Goal: Task Accomplishment & Management: Complete application form

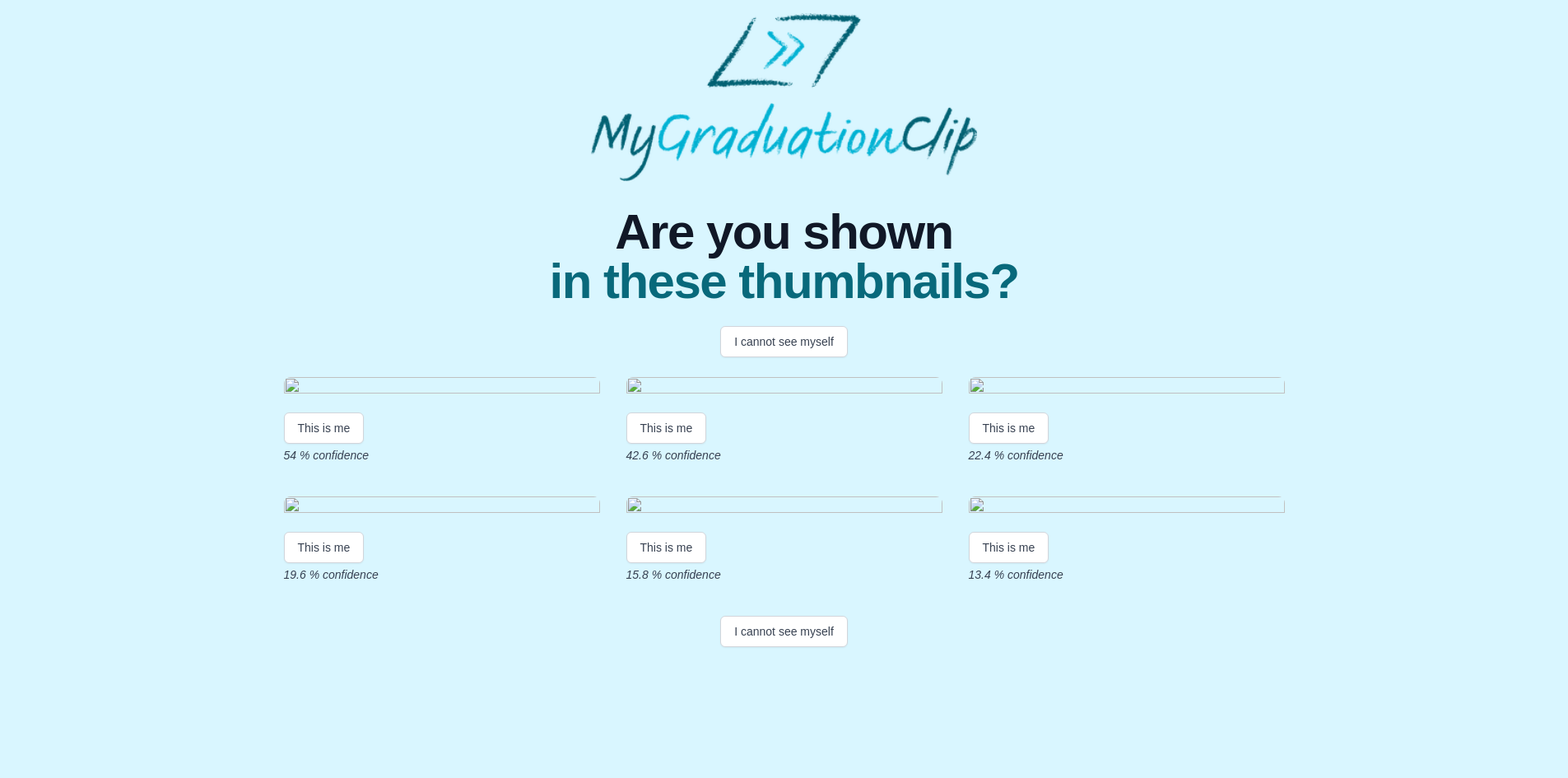
scroll to position [199, 0]
click at [330, 413] on button "This is me" at bounding box center [324, 428] width 80 height 31
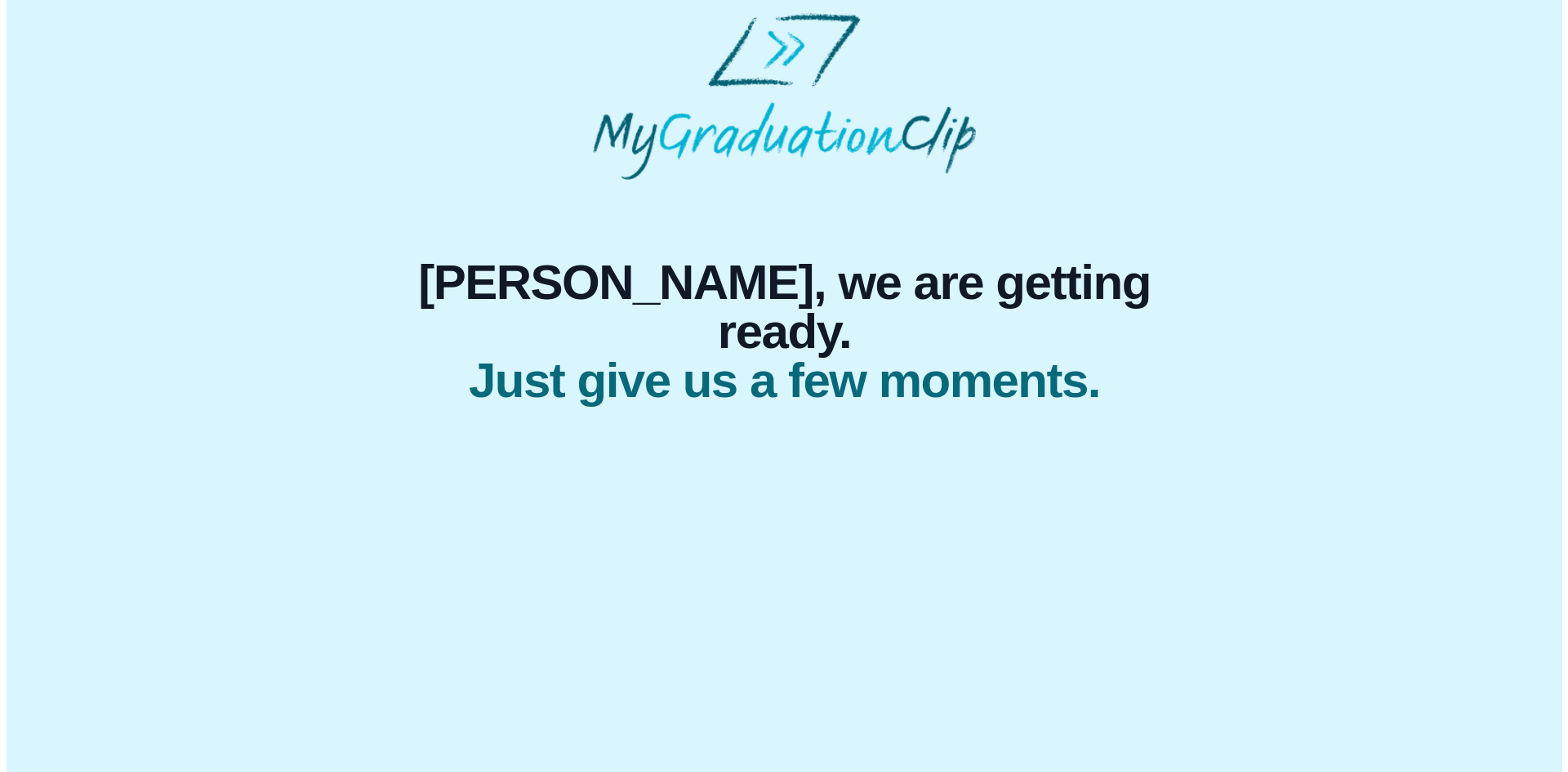
scroll to position [0, 0]
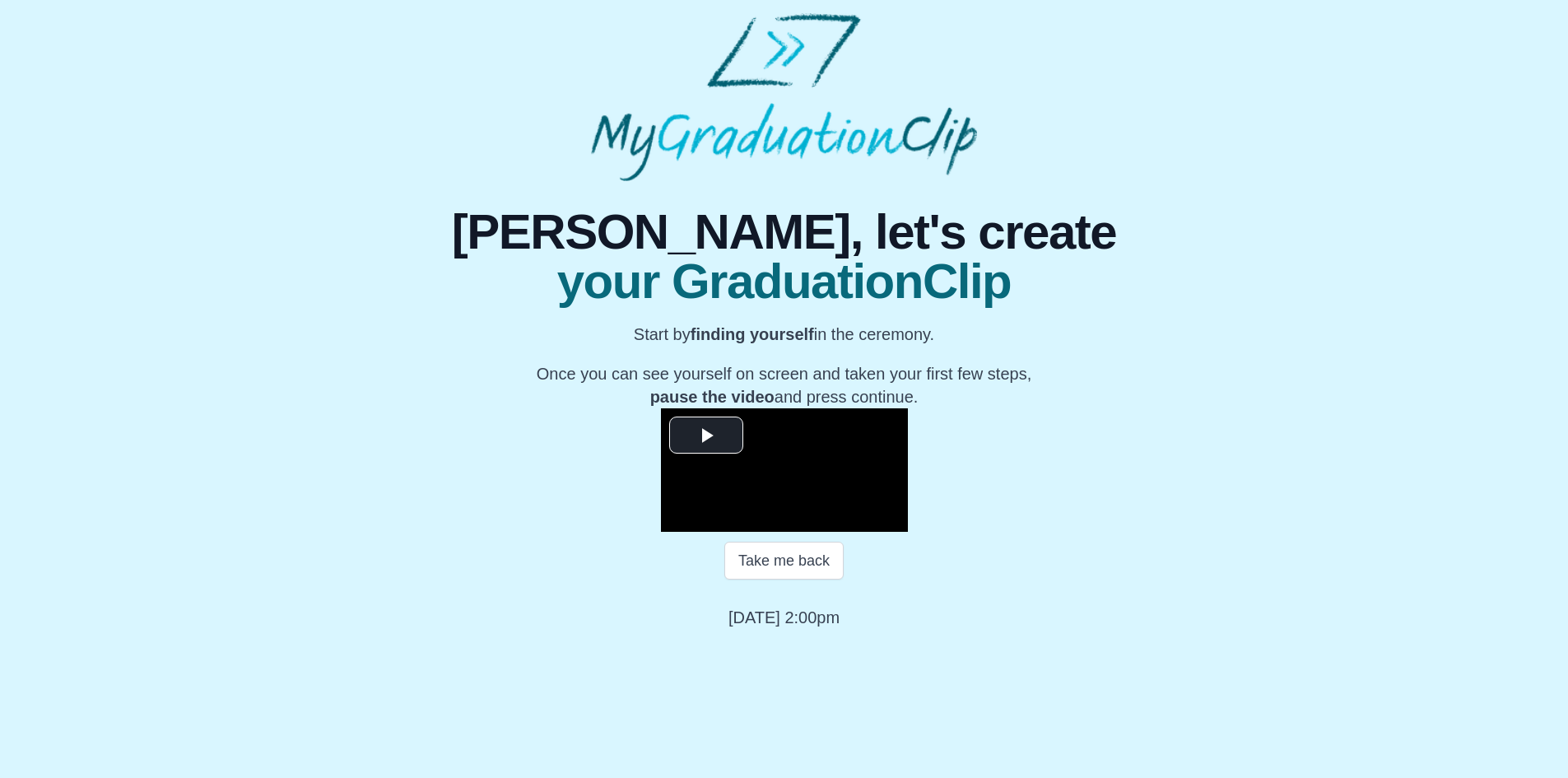
scroll to position [135, 0]
click at [661, 408] on video "Video Player" at bounding box center [784, 470] width 247 height 123
drag, startPoint x: 1342, startPoint y: 381, endPoint x: 1287, endPoint y: 455, distance: 92.2
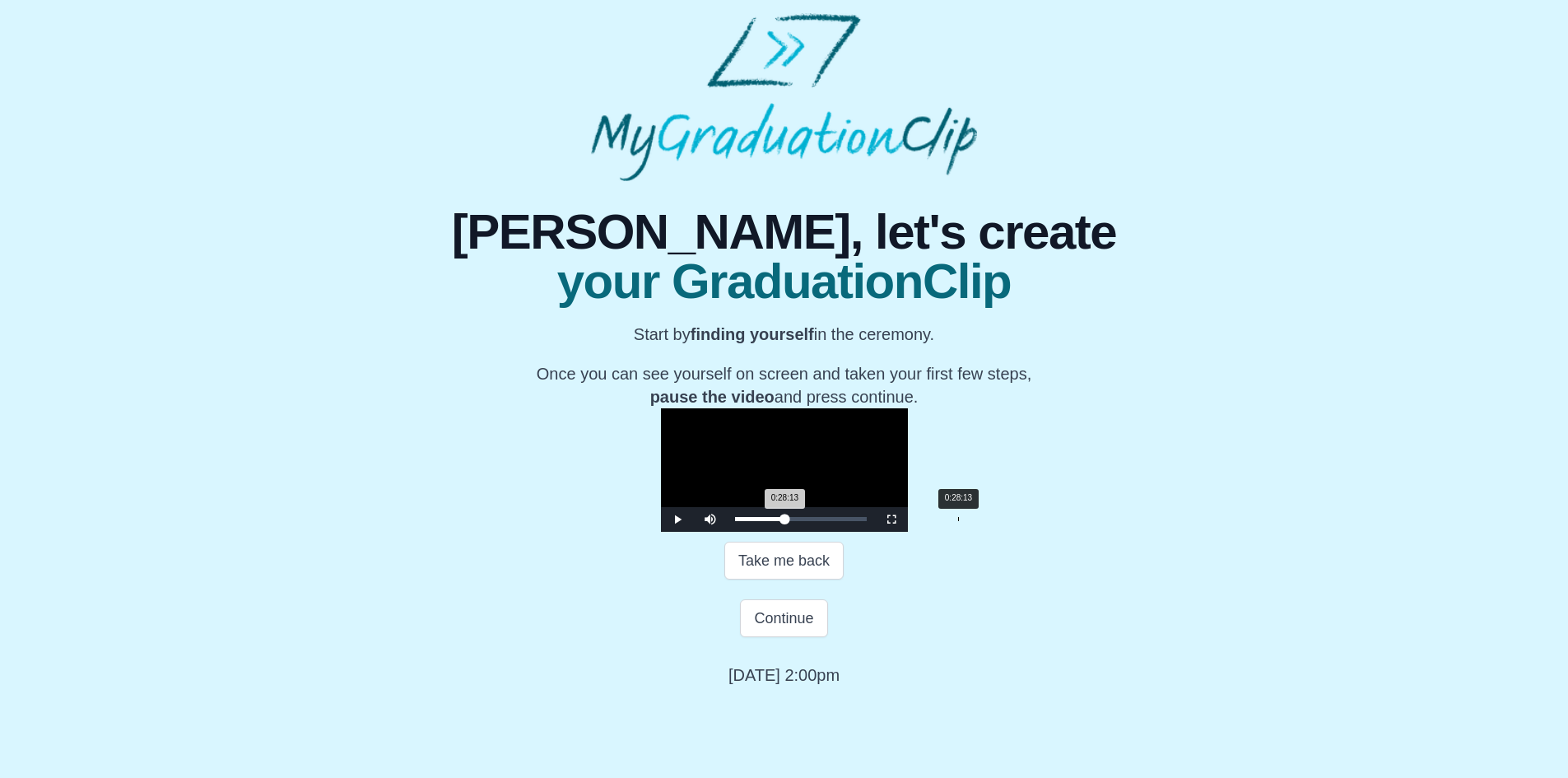
drag, startPoint x: 731, startPoint y: 656, endPoint x: 651, endPoint y: 660, distance: 80.1
click at [727, 531] on div "Loaded : 0% 0:28:13 0:28:13 Progress : 0%" at bounding box center [800, 519] width 148 height 24
click at [727, 531] on div "Loaded : 0% 0:25:56 0:18:08 Progress : 0%" at bounding box center [800, 519] width 148 height 24
click at [770, 579] on button "Take me back" at bounding box center [784, 560] width 120 height 38
click at [765, 579] on button "Take me back" at bounding box center [784, 560] width 120 height 38
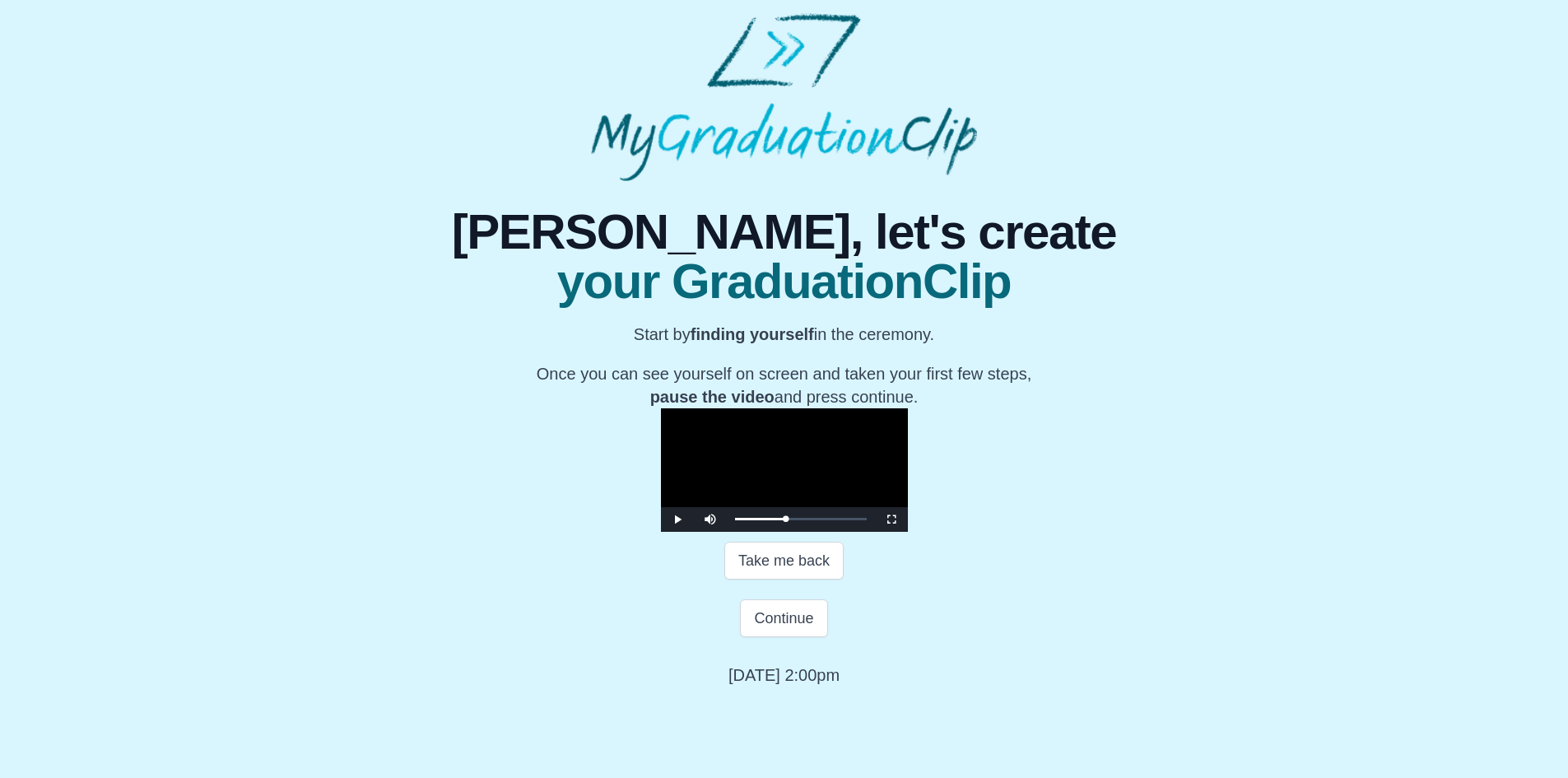
click at [1315, 297] on div "**********" at bounding box center [784, 433] width 1542 height 505
click at [737, 480] on video "Video Player" at bounding box center [784, 470] width 247 height 123
click at [1191, 427] on div "**********" at bounding box center [784, 433] width 1542 height 505
click at [792, 502] on video "Video Player" at bounding box center [784, 470] width 247 height 123
click at [735, 521] on div "0:28:45 Progress : 0%" at bounding box center [760, 518] width 51 height 4
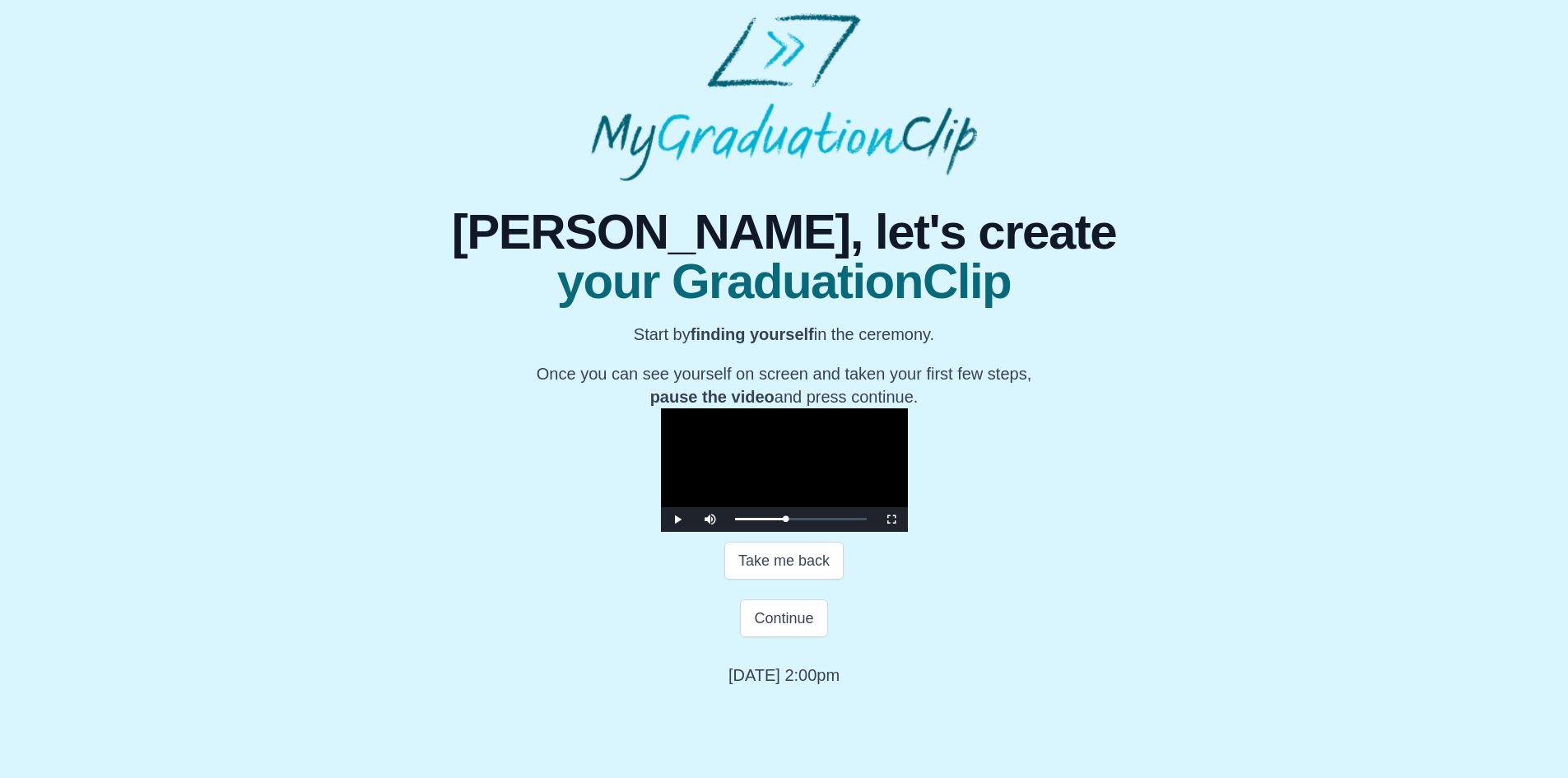
click at [768, 512] on video "Video Player" at bounding box center [784, 470] width 247 height 123
click at [906, 518] on video "Video Player" at bounding box center [784, 470] width 247 height 123
click at [891, 530] on video "Video Player" at bounding box center [784, 470] width 247 height 123
click at [661, 408] on video "Video Player" at bounding box center [784, 470] width 247 height 123
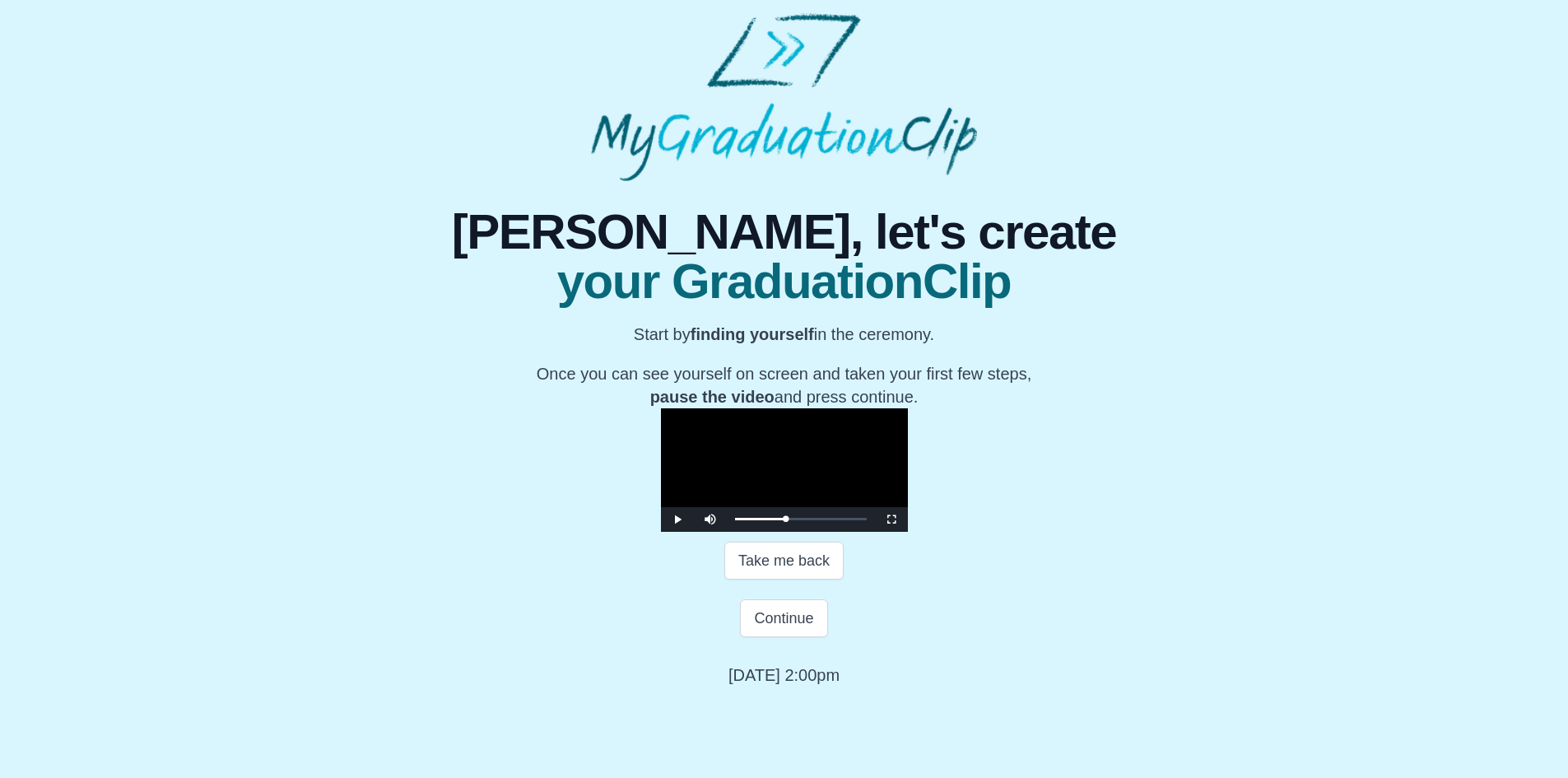
click at [744, 486] on video "Video Player" at bounding box center [784, 470] width 247 height 123
click at [745, 486] on video "Video Player" at bounding box center [784, 470] width 247 height 123
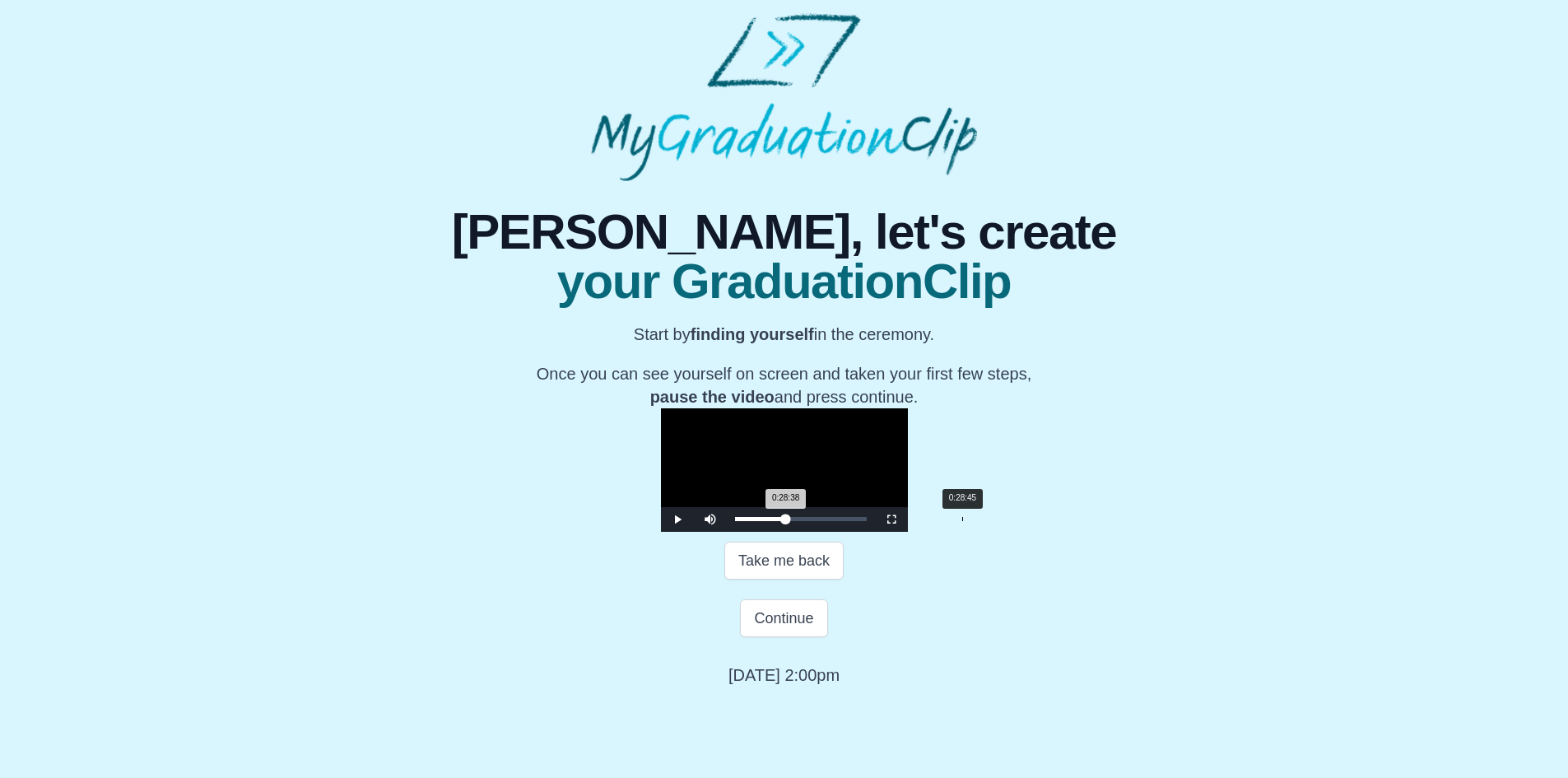
click at [735, 521] on div "0:28:38 Progress : 0%" at bounding box center [760, 518] width 51 height 4
click at [769, 531] on video "Video Player" at bounding box center [784, 470] width 247 height 123
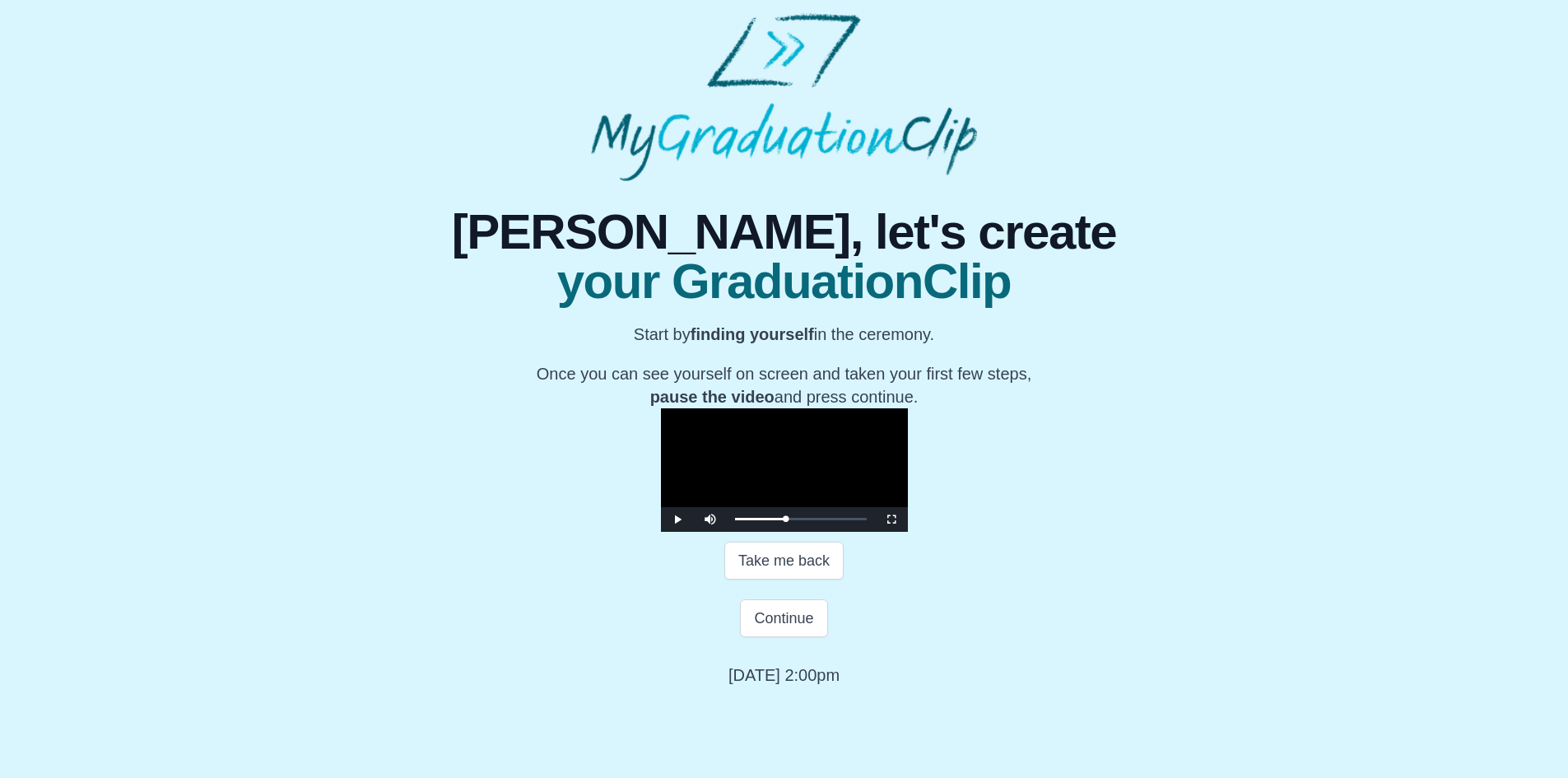
click at [769, 531] on video "Video Player" at bounding box center [784, 470] width 247 height 123
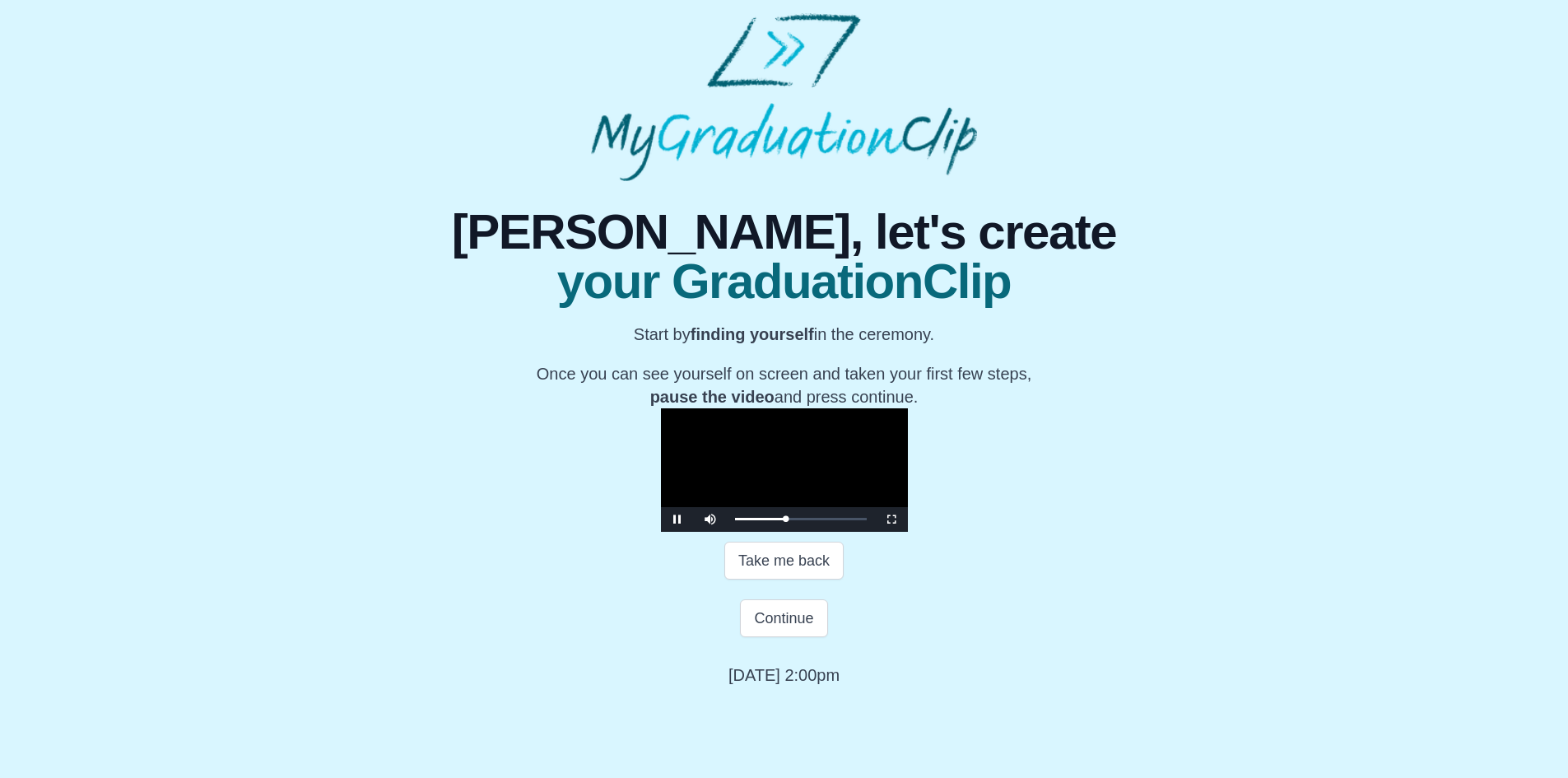
click at [769, 531] on video "Video Player" at bounding box center [784, 470] width 247 height 123
click at [795, 460] on video "Video Player" at bounding box center [784, 470] width 247 height 123
click at [775, 512] on video "Video Player" at bounding box center [784, 470] width 247 height 123
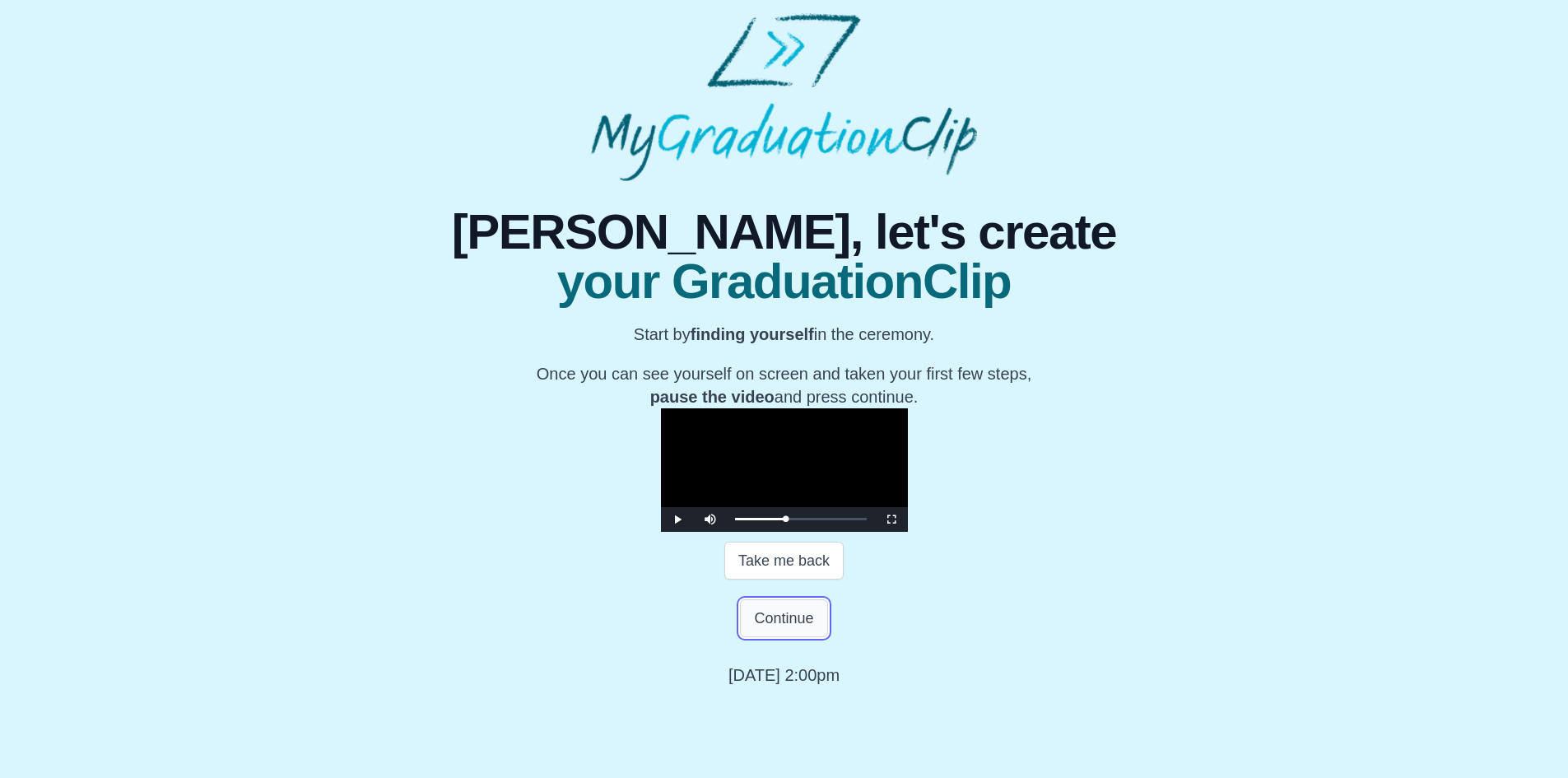
click at [800, 637] on button "Continue" at bounding box center [783, 618] width 87 height 38
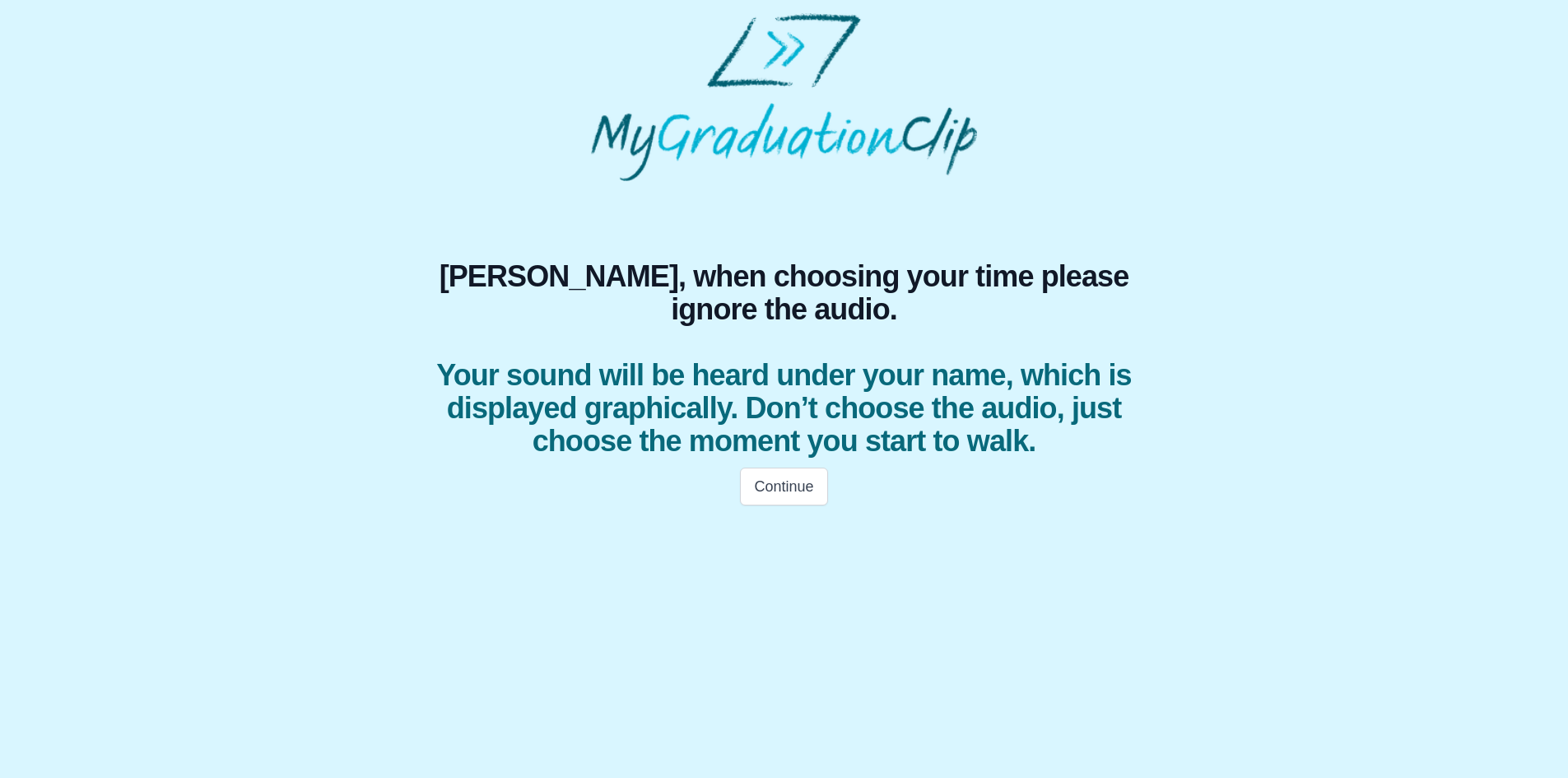
scroll to position [0, 0]
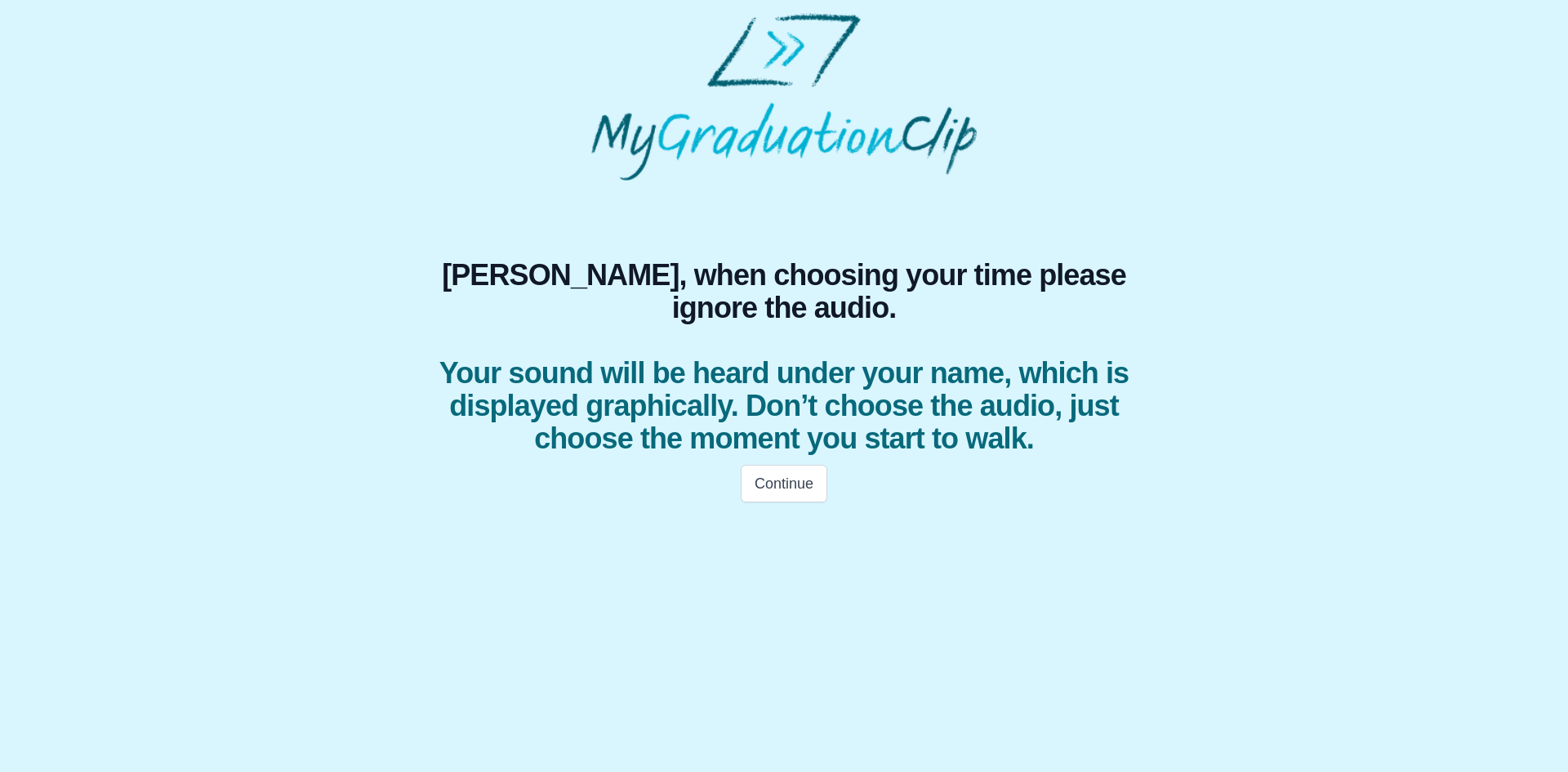
click at [430, 279] on span "Joe, when choosing your time please ignore the audio." at bounding box center [784, 291] width 745 height 66
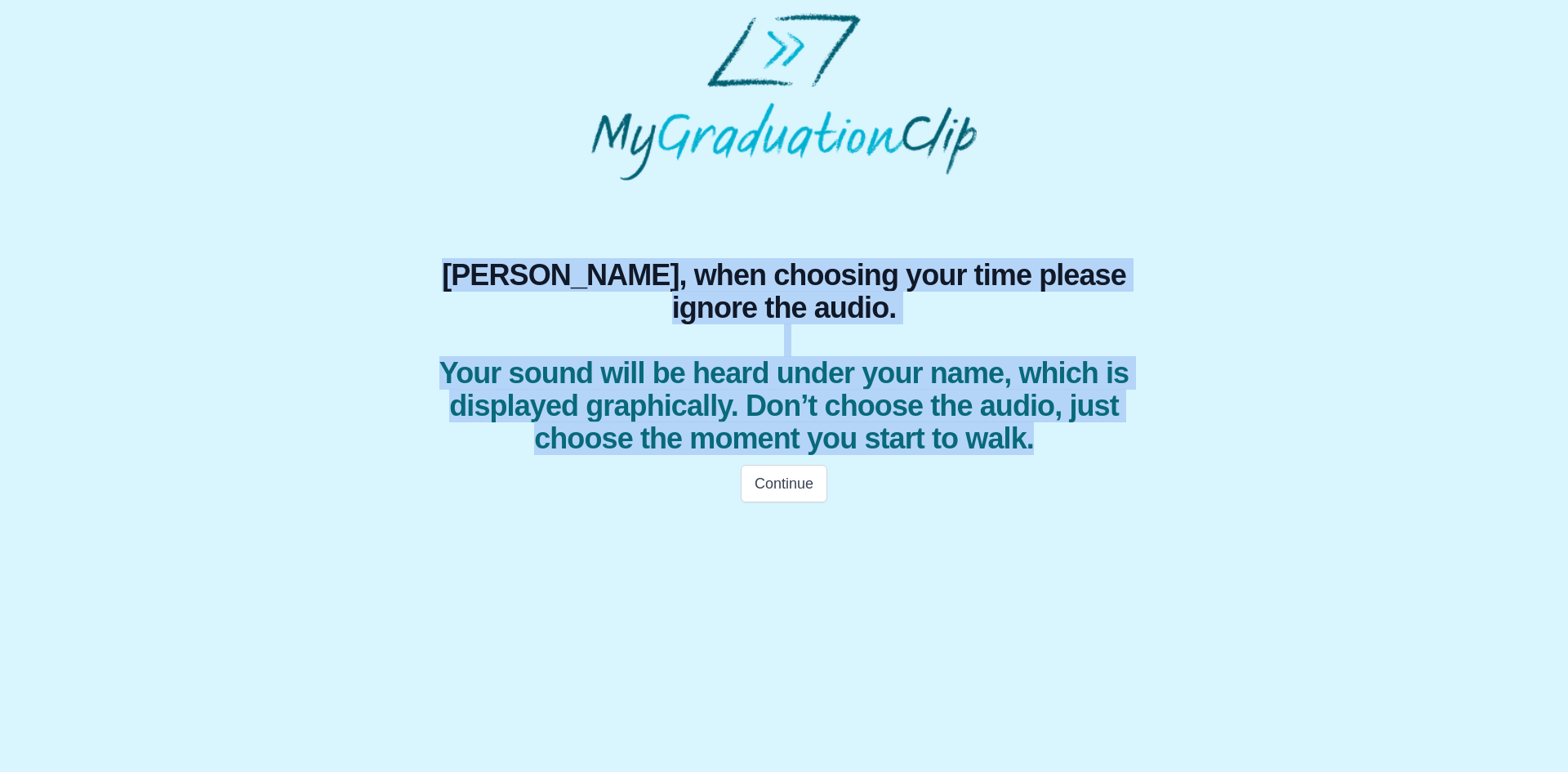
drag, startPoint x: 430, startPoint y: 279, endPoint x: 1144, endPoint y: 466, distance: 738.1
click at [1144, 455] on h1 "Joe, when choosing your time please ignore the audio. Your sound will be heard …" at bounding box center [784, 357] width 745 height 196
click at [1144, 455] on span "Your sound will be heard under your name, which is displayed graphically. Don’t…" at bounding box center [784, 406] width 745 height 98
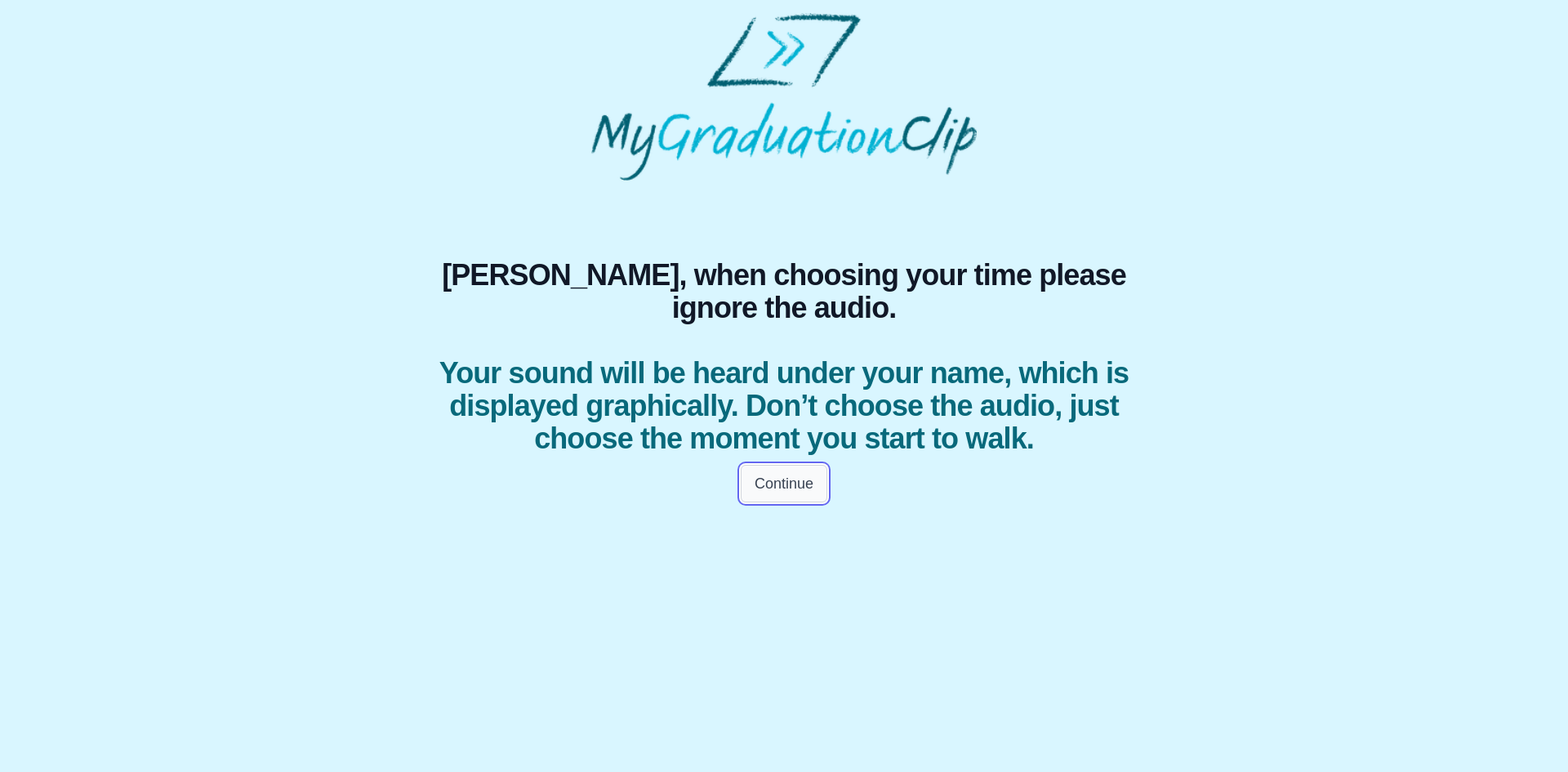
click at [783, 502] on button "Continue" at bounding box center [783, 483] width 86 height 38
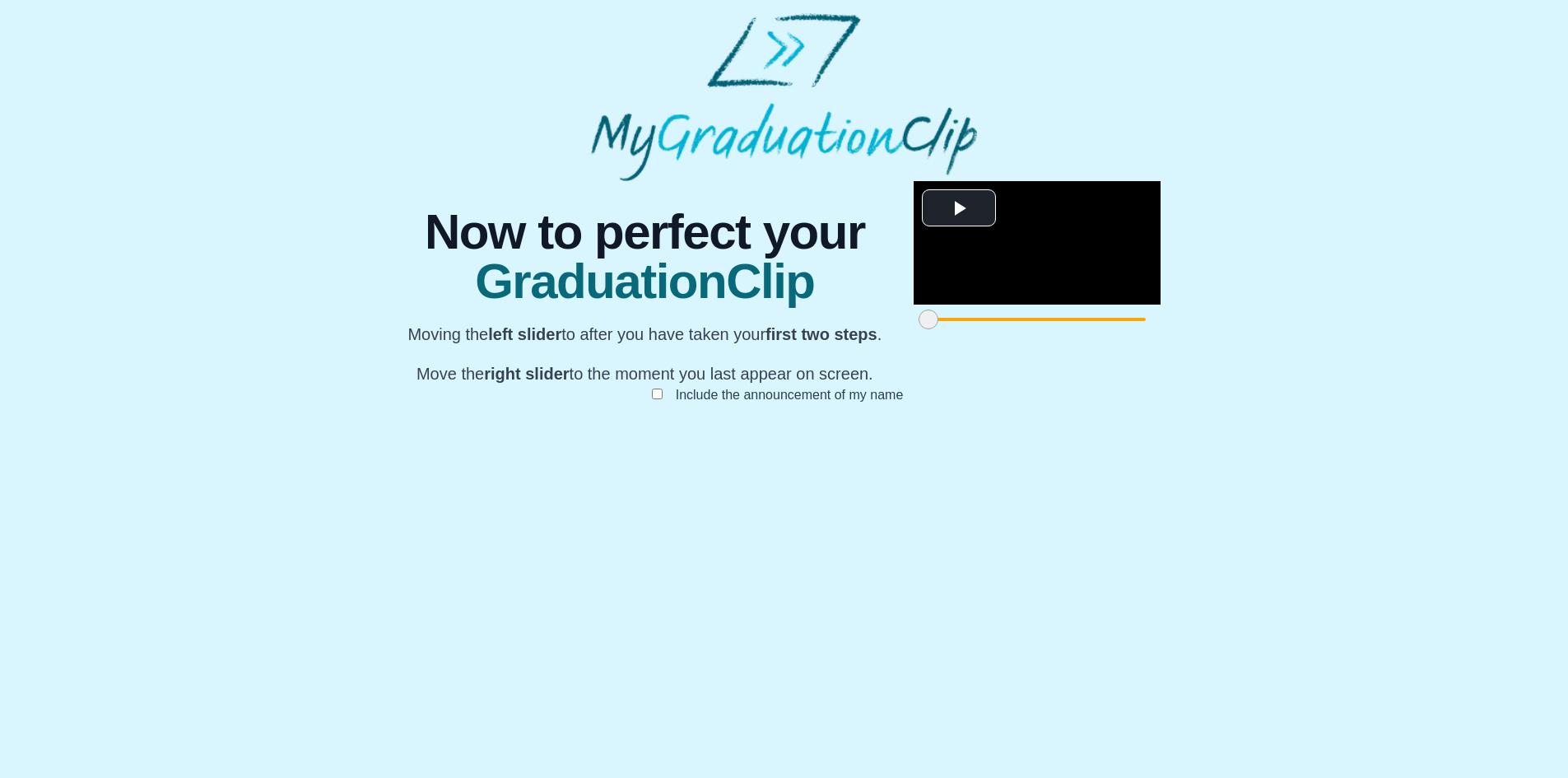
scroll to position [96, 0]
click at [913, 304] on video "Video Player" at bounding box center [1037, 243] width 247 height 123
drag, startPoint x: 1317, startPoint y: 482, endPoint x: 1295, endPoint y: 522, distance: 45.7
drag, startPoint x: 1182, startPoint y: 378, endPoint x: 1169, endPoint y: 463, distance: 86.0
click at [992, 304] on video "Video Player" at bounding box center [1037, 243] width 247 height 123
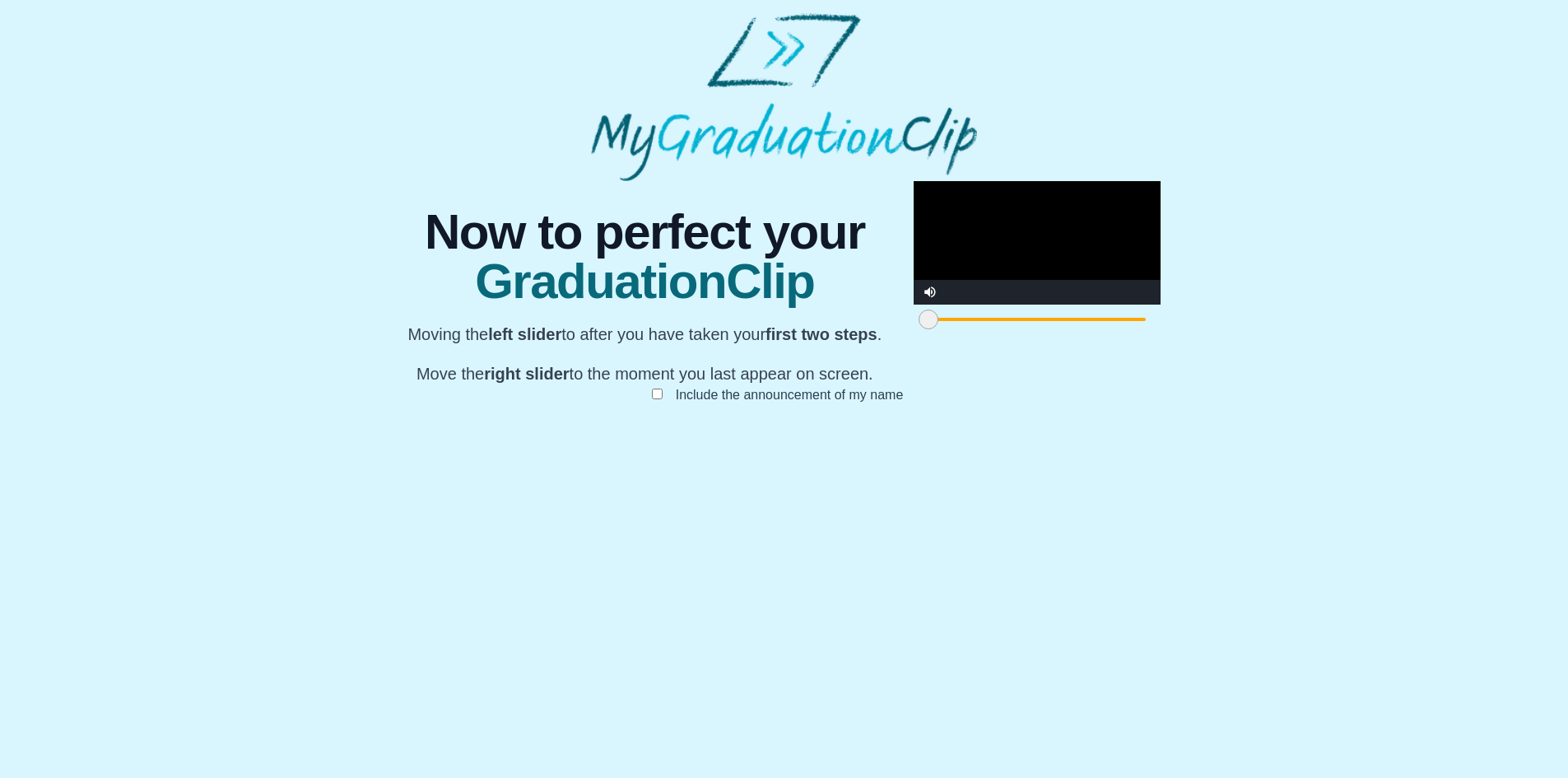
drag, startPoint x: 1119, startPoint y: 704, endPoint x: 1134, endPoint y: 702, distance: 15.1
drag, startPoint x: 1115, startPoint y: 698, endPoint x: 1209, endPoint y: 681, distance: 95.5
click at [1194, 436] on div "**********" at bounding box center [784, 308] width 1542 height 255
click at [1289, 436] on div "**********" at bounding box center [784, 308] width 1542 height 255
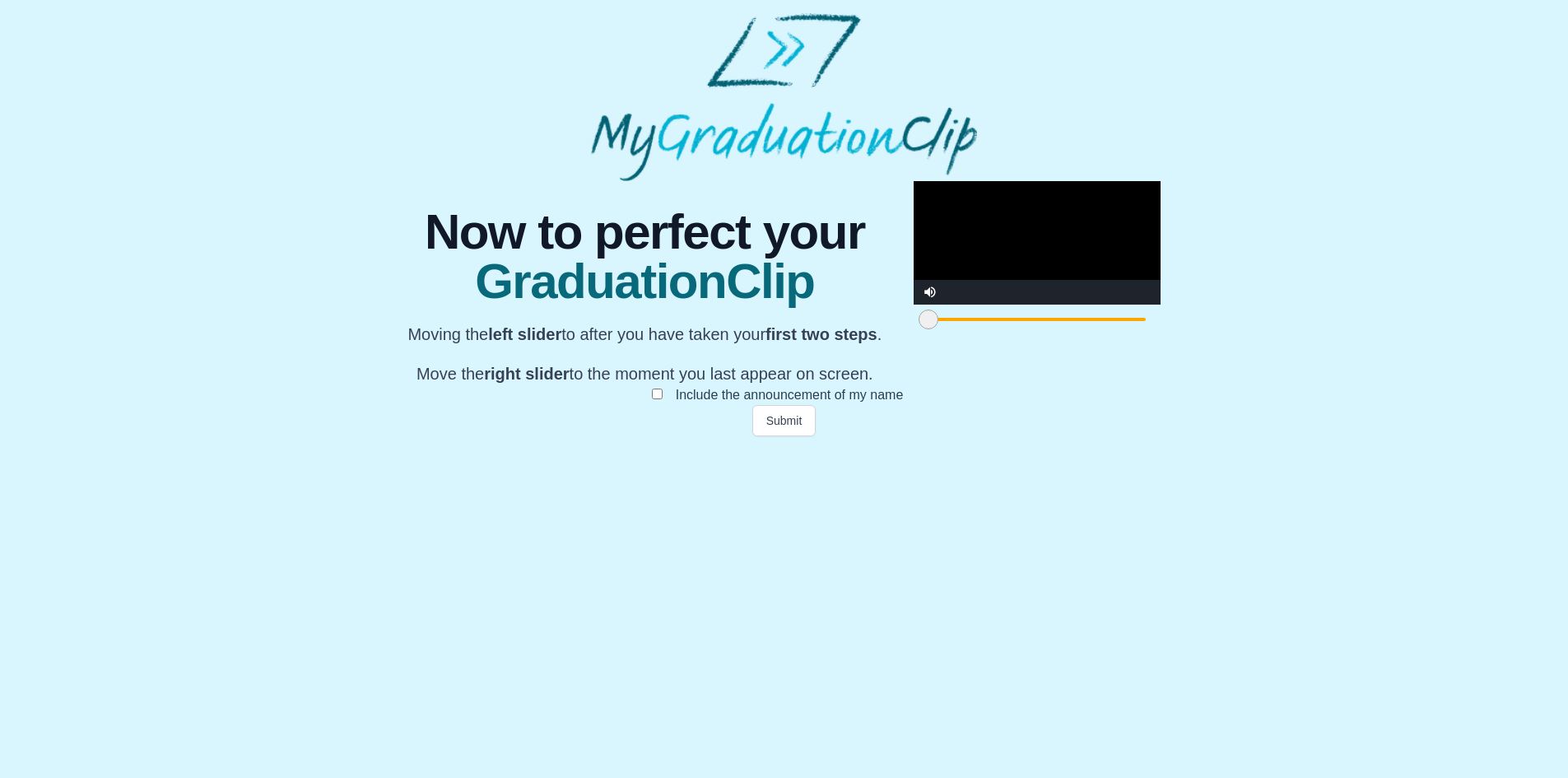
drag, startPoint x: 444, startPoint y: 704, endPoint x: 409, endPoint y: 701, distance: 35.1
click at [423, 436] on div "**********" at bounding box center [784, 308] width 784 height 255
click at [187, 436] on div "**********" at bounding box center [784, 308] width 1542 height 255
click at [780, 436] on button "Submit" at bounding box center [784, 420] width 64 height 31
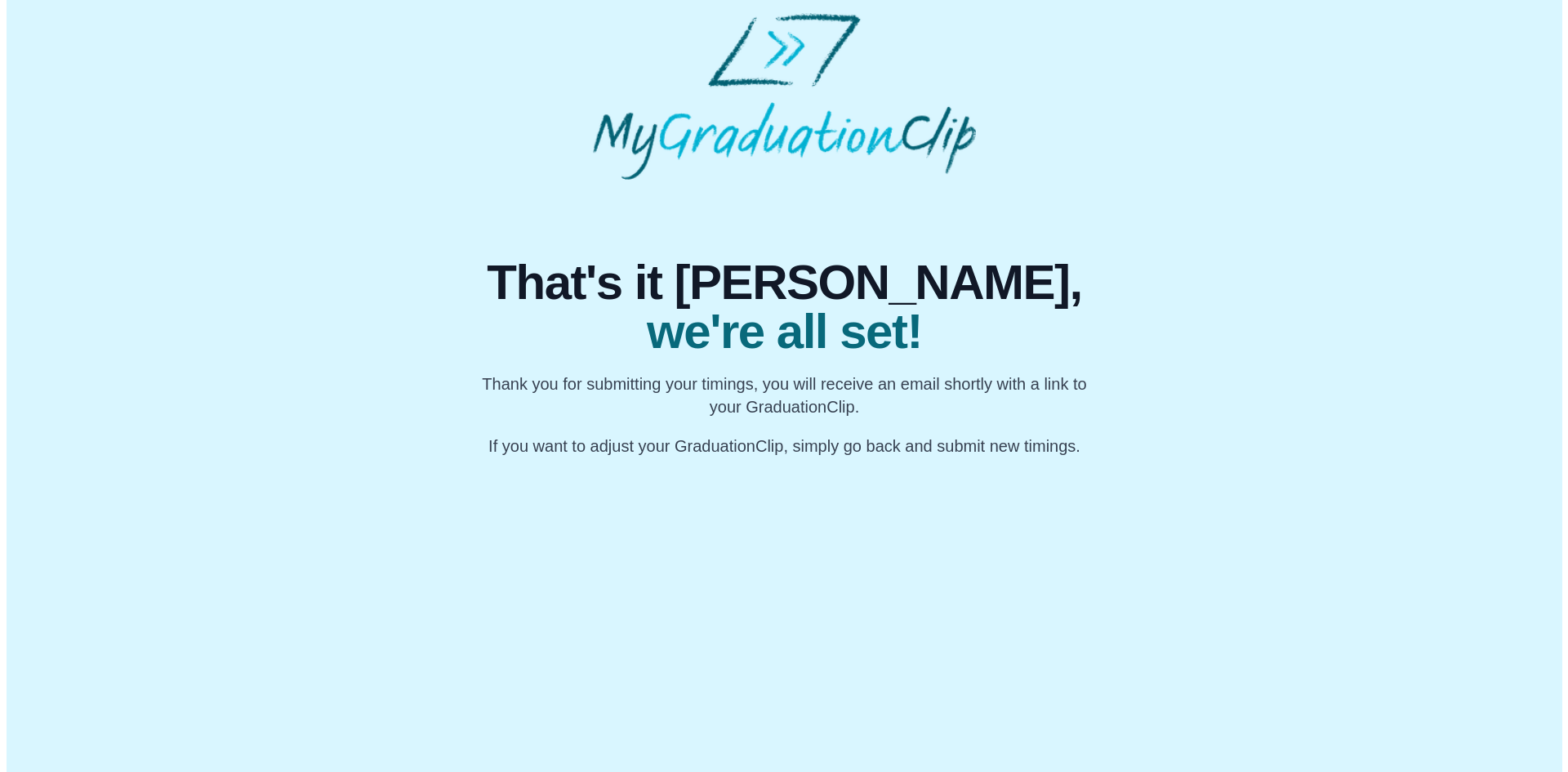
scroll to position [0, 0]
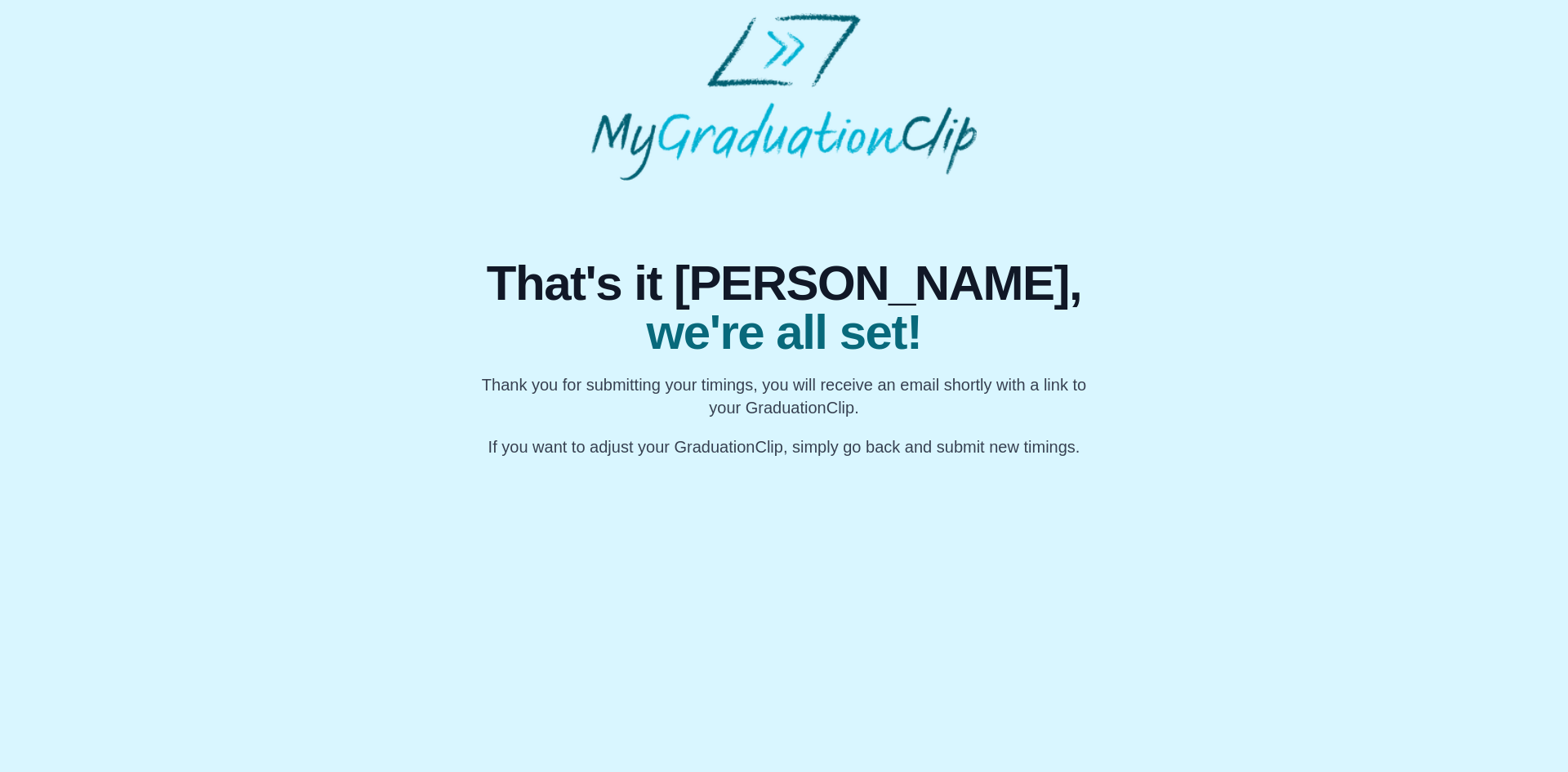
click at [490, 371] on div "That's it Joe, we're all set! Thank you for submitting your timings, you will r…" at bounding box center [784, 358] width 627 height 199
drag, startPoint x: 490, startPoint y: 371, endPoint x: 1222, endPoint y: 424, distance: 733.9
click at [1222, 424] on div "That's it Joe, we're all set! Thank you for submitting your timings, you will r…" at bounding box center [784, 320] width 1542 height 278
